Goal: Find specific page/section: Find specific page/section

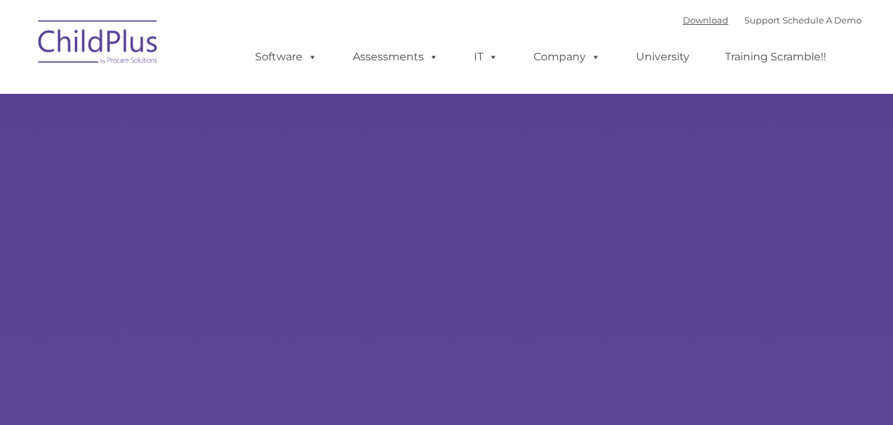
click at [701, 25] on link "Download" at bounding box center [706, 20] width 46 height 11
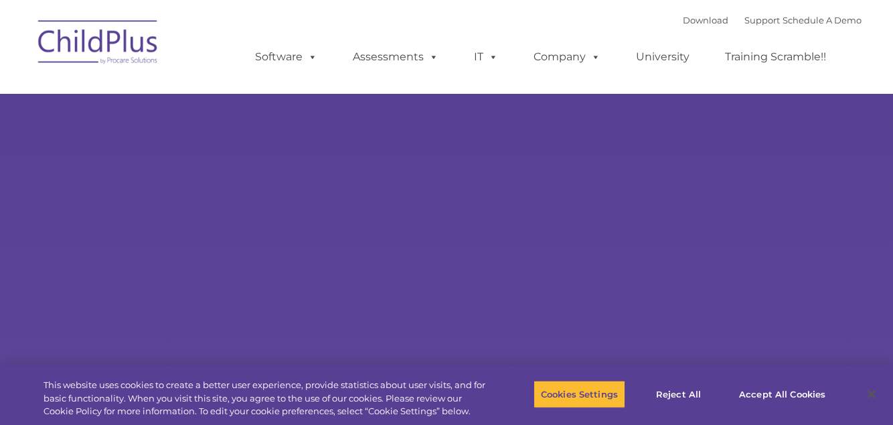
type input ""
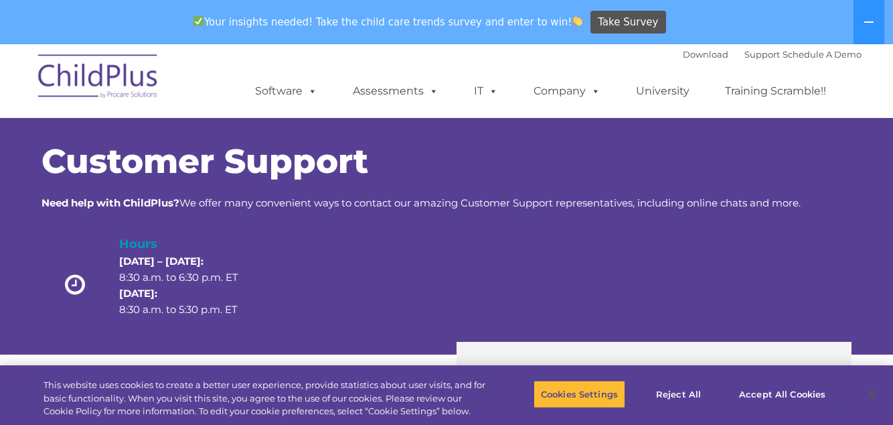
click at [409, 94] on link "Assessments" at bounding box center [396, 91] width 113 height 27
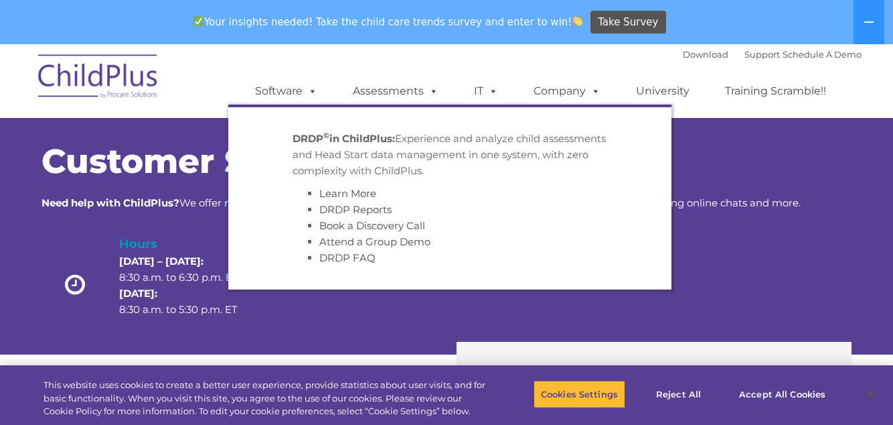
click at [13, 315] on div "Customer Support Need help with ChildPlus? We offer many convenient ways to con…" at bounding box center [446, 222] width 893 height 263
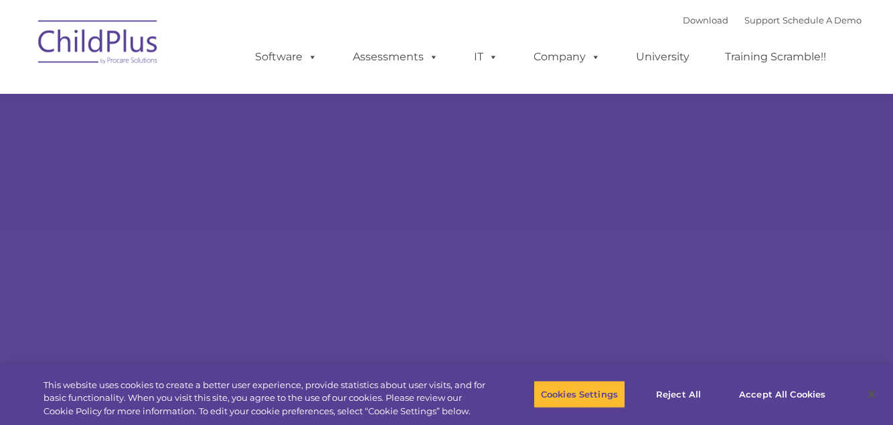
type input ""
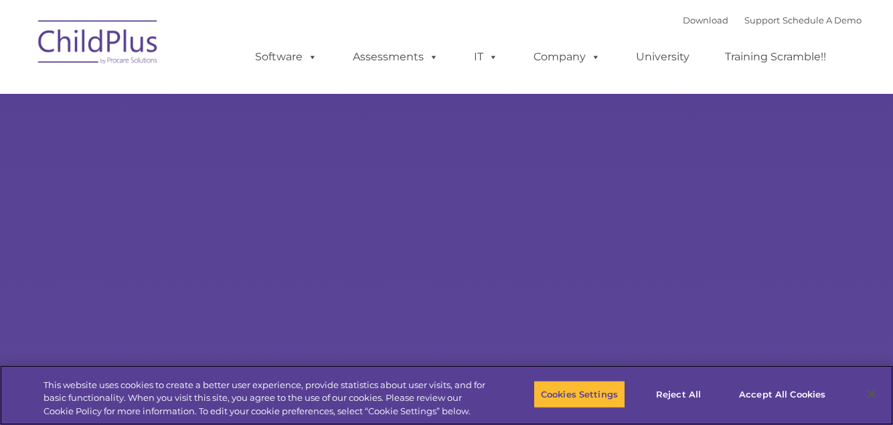
select select "MEDIUM"
